Goal: Task Accomplishment & Management: Use online tool/utility

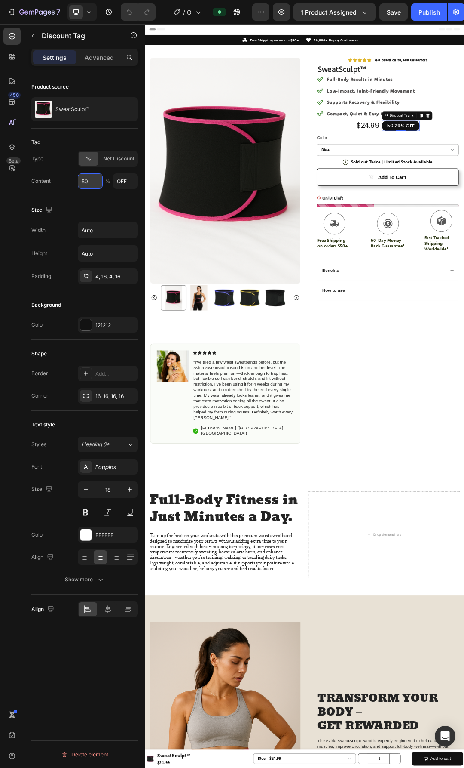
click at [89, 180] on input "50" at bounding box center [90, 180] width 25 height 15
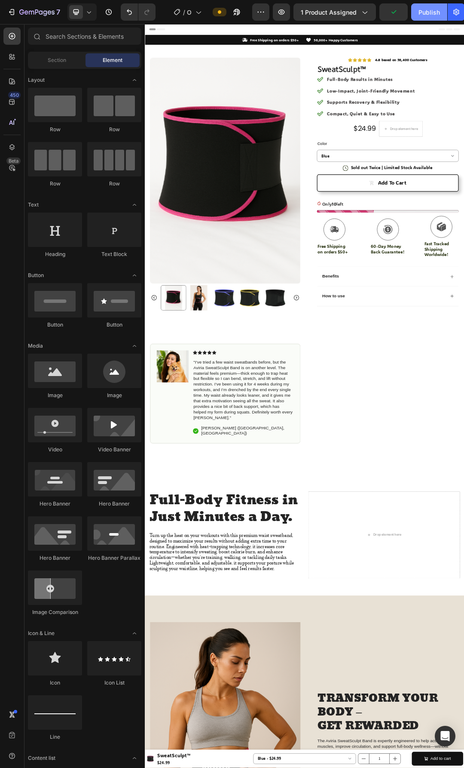
click at [431, 12] on div "Publish" at bounding box center [430, 12] width 22 height 9
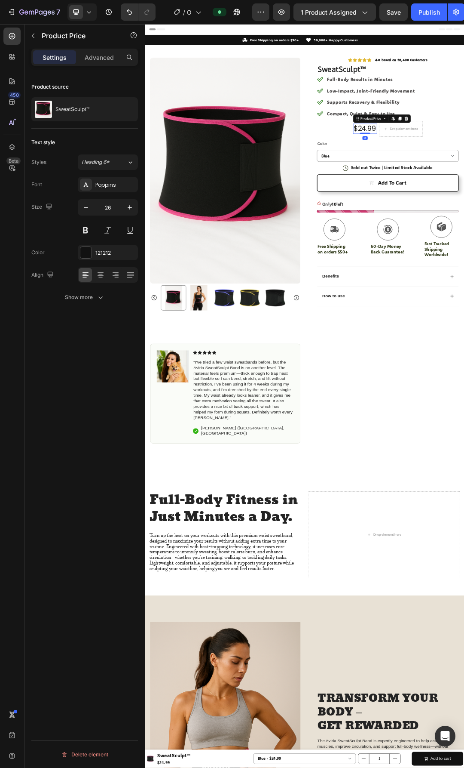
click at [85, 230] on button at bounding box center [85, 229] width 15 height 15
click at [126, 209] on icon "button" at bounding box center [130, 207] width 9 height 9
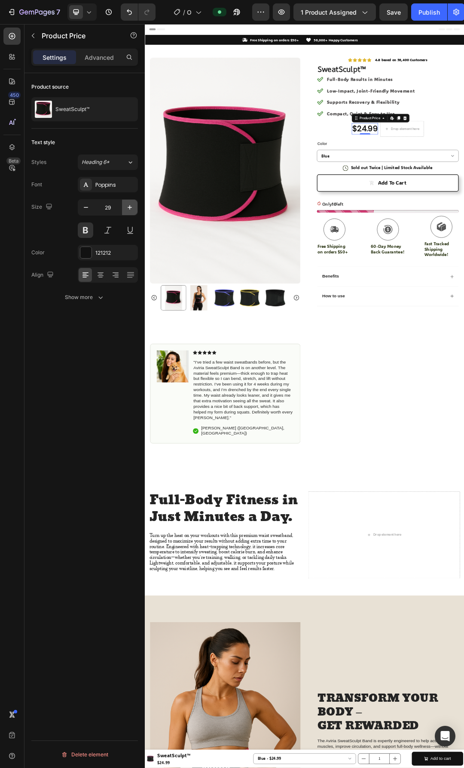
click at [127, 209] on icon "button" at bounding box center [130, 207] width 9 height 9
type input "30"
click at [423, 12] on div "Publish" at bounding box center [430, 12] width 22 height 9
